Goal: Check status: Check status

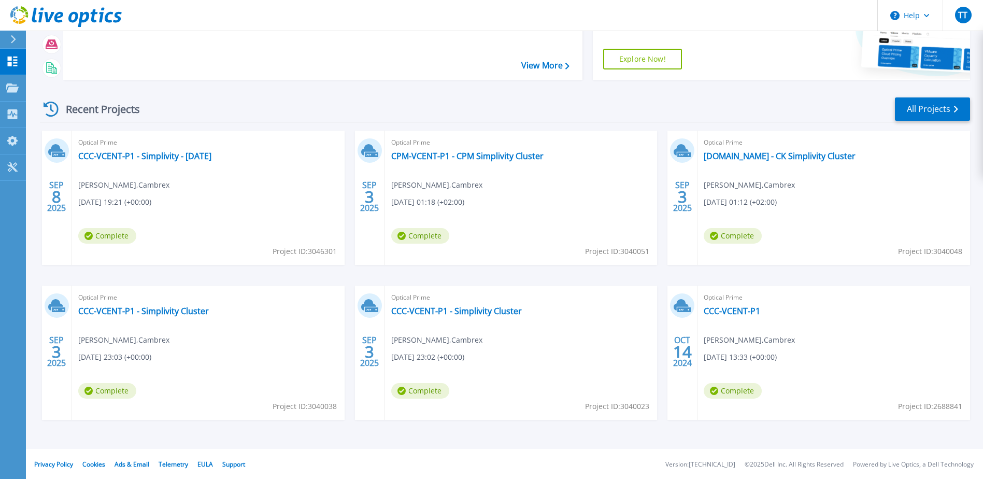
scroll to position [95, 0]
drag, startPoint x: 454, startPoint y: 309, endPoint x: 450, endPoint y: 315, distance: 6.8
click at [454, 310] on link "CCC-VCENT-P1 - Simplivity Cluster" at bounding box center [456, 310] width 131 height 10
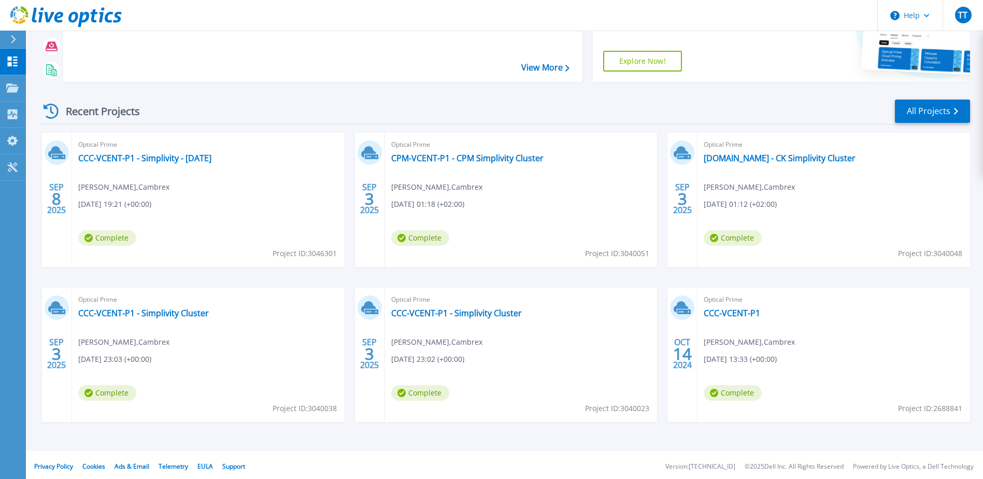
scroll to position [95, 0]
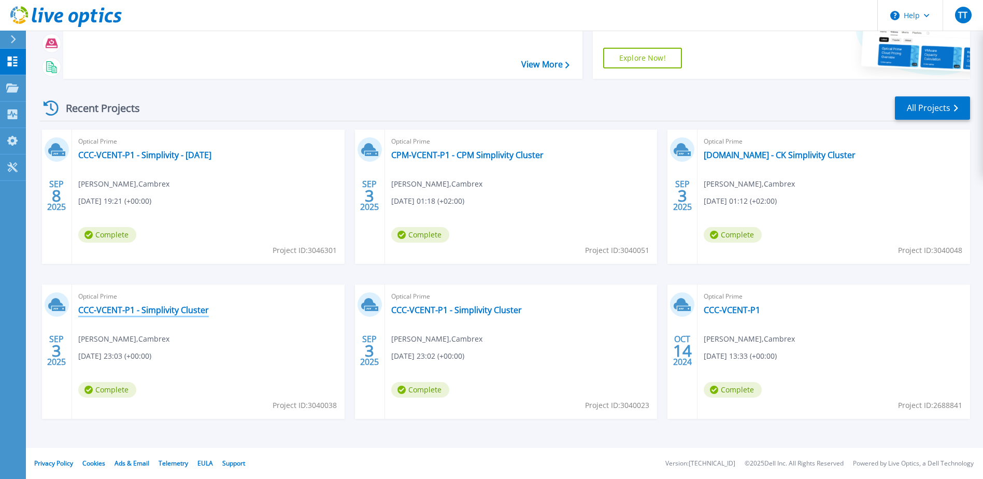
click at [146, 308] on link "CCC-VCENT-P1 - Simplivity Cluster" at bounding box center [143, 310] width 131 height 10
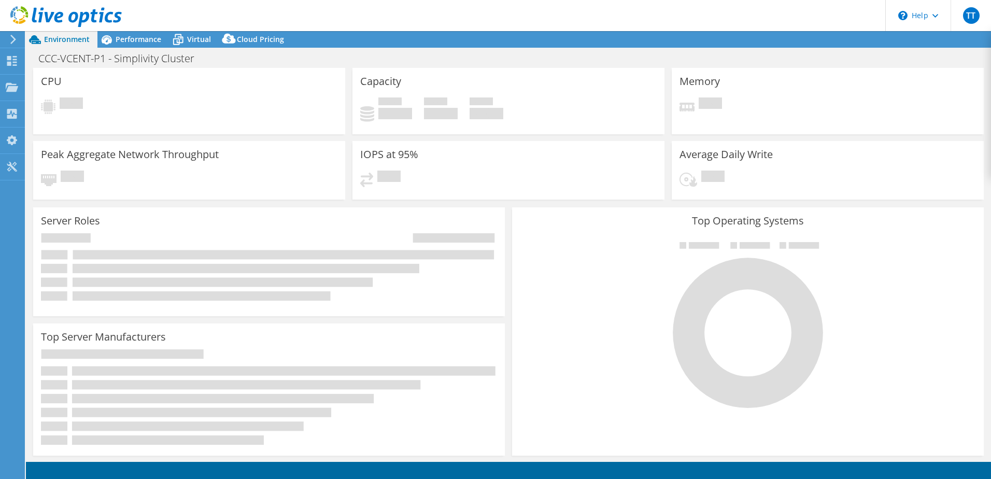
select select "USD"
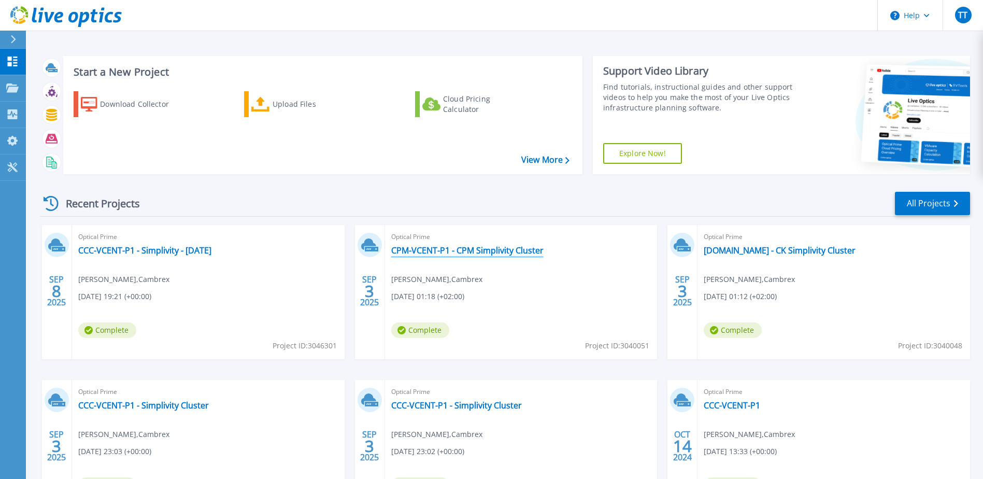
click at [490, 251] on link "CPM-VCENT-P1 - CPM Simplivity Cluster" at bounding box center [467, 250] width 152 height 10
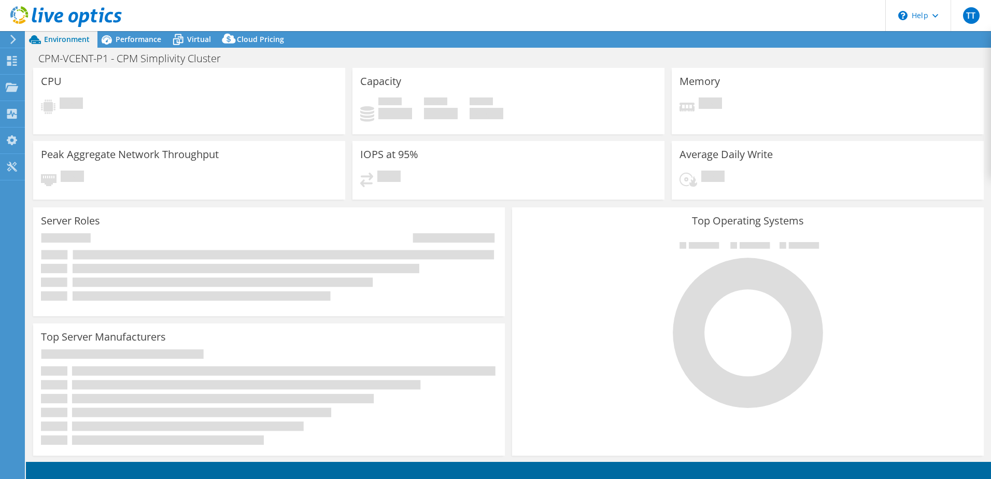
select select "USD"
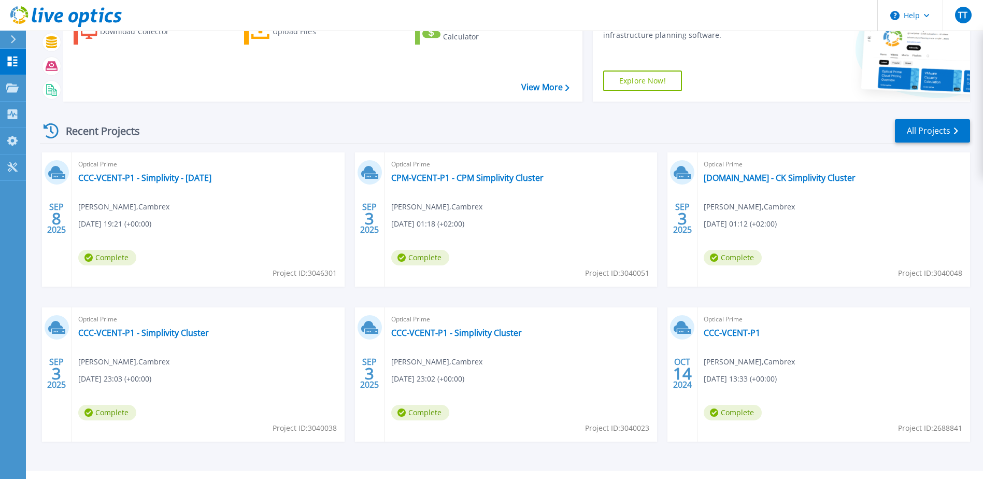
scroll to position [95, 0]
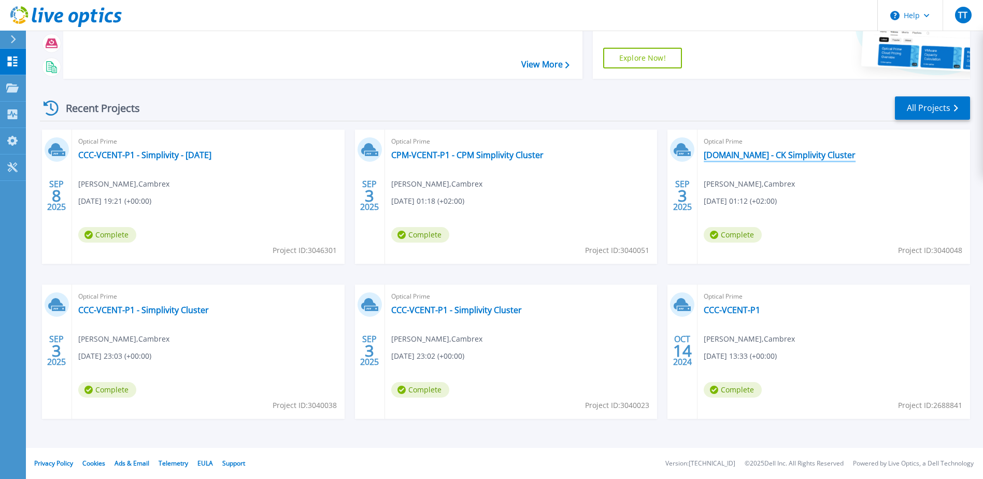
click at [753, 154] on link "ck-vcent-p2.global.root.net - CK Simplivity Cluster" at bounding box center [780, 155] width 152 height 10
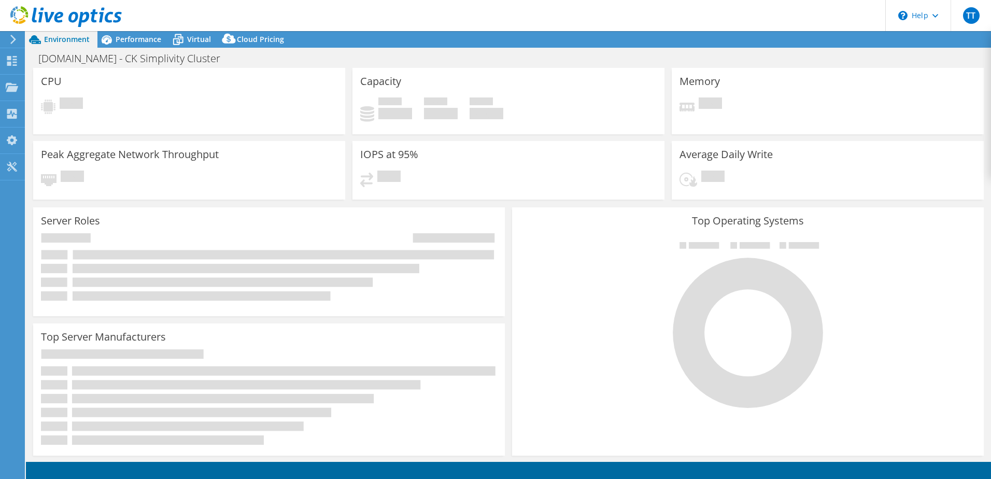
select select "USD"
